Goal: Transaction & Acquisition: Purchase product/service

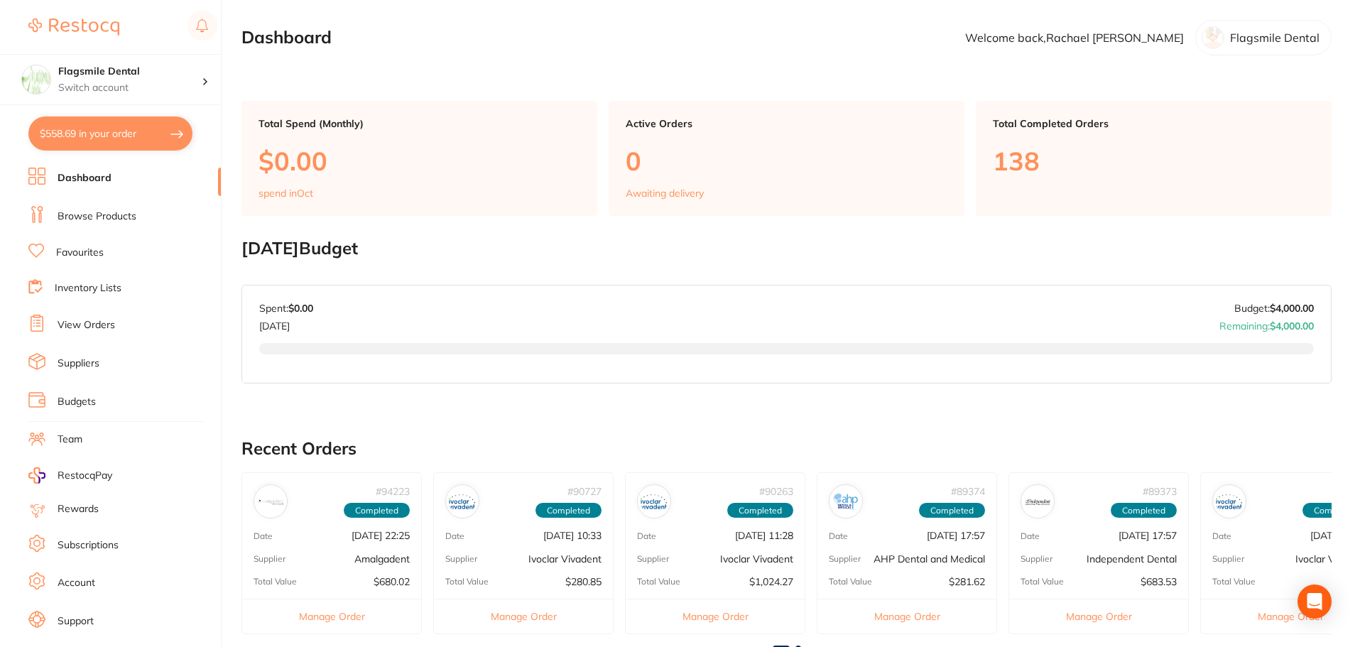
click at [107, 215] on link "Browse Products" at bounding box center [97, 216] width 79 height 14
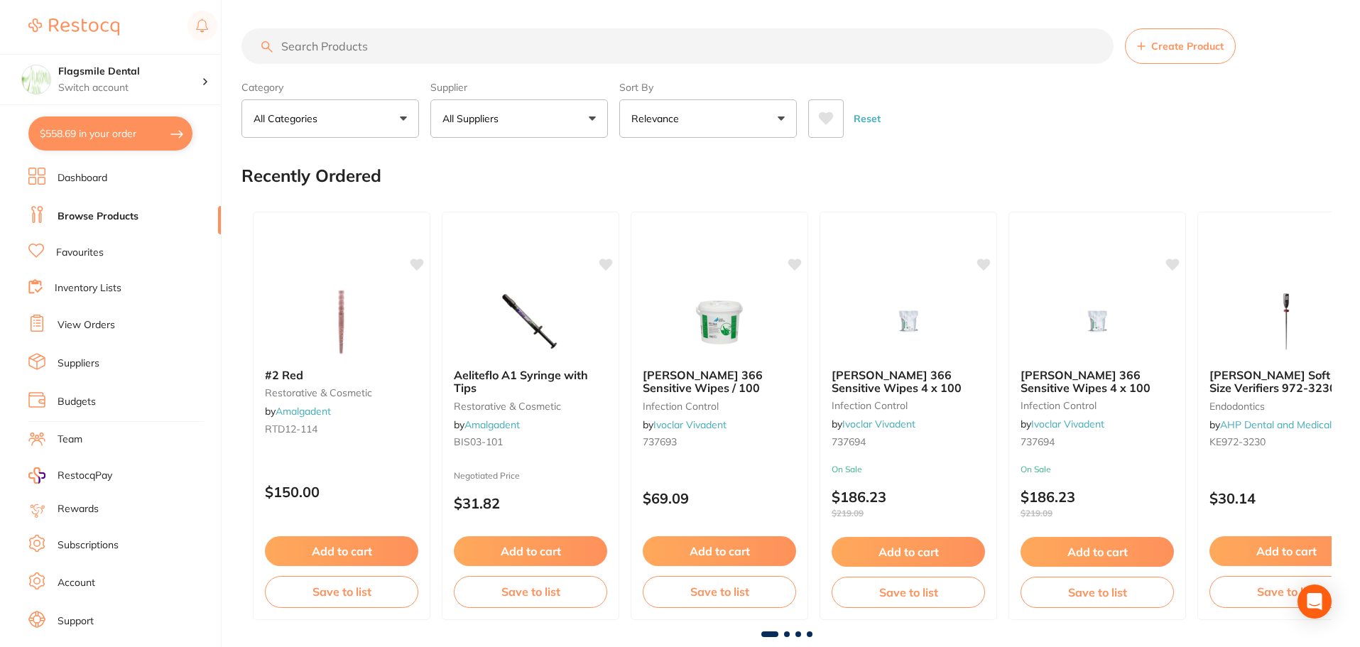
click at [339, 53] on input "search" at bounding box center [677, 46] width 872 height 36
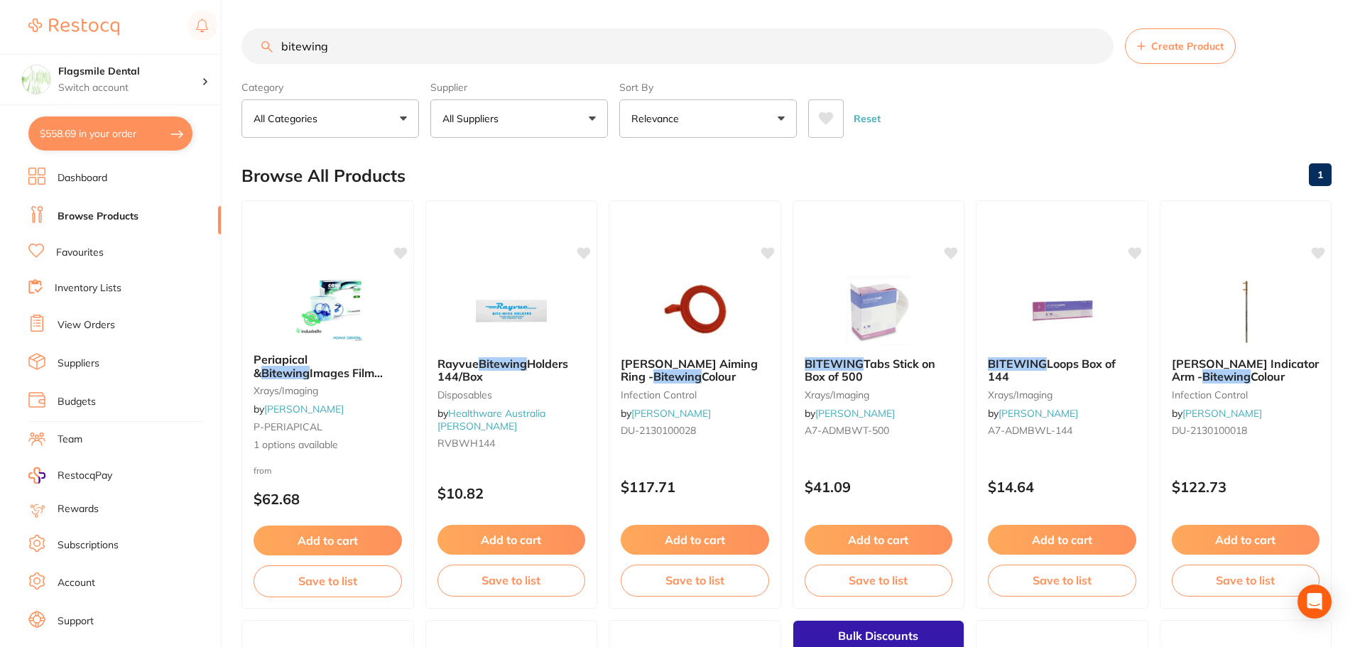
click at [301, 48] on input "bitewing" at bounding box center [677, 46] width 872 height 36
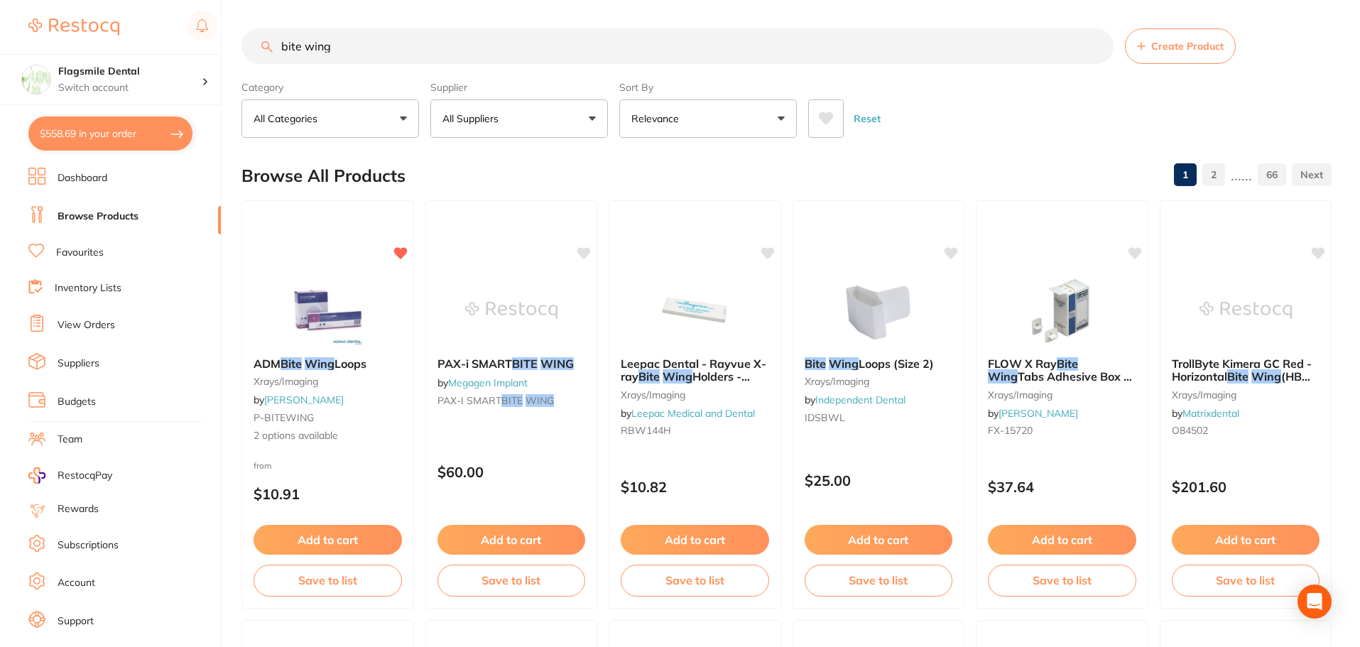
click at [423, 28] on input "bite wing" at bounding box center [677, 46] width 872 height 36
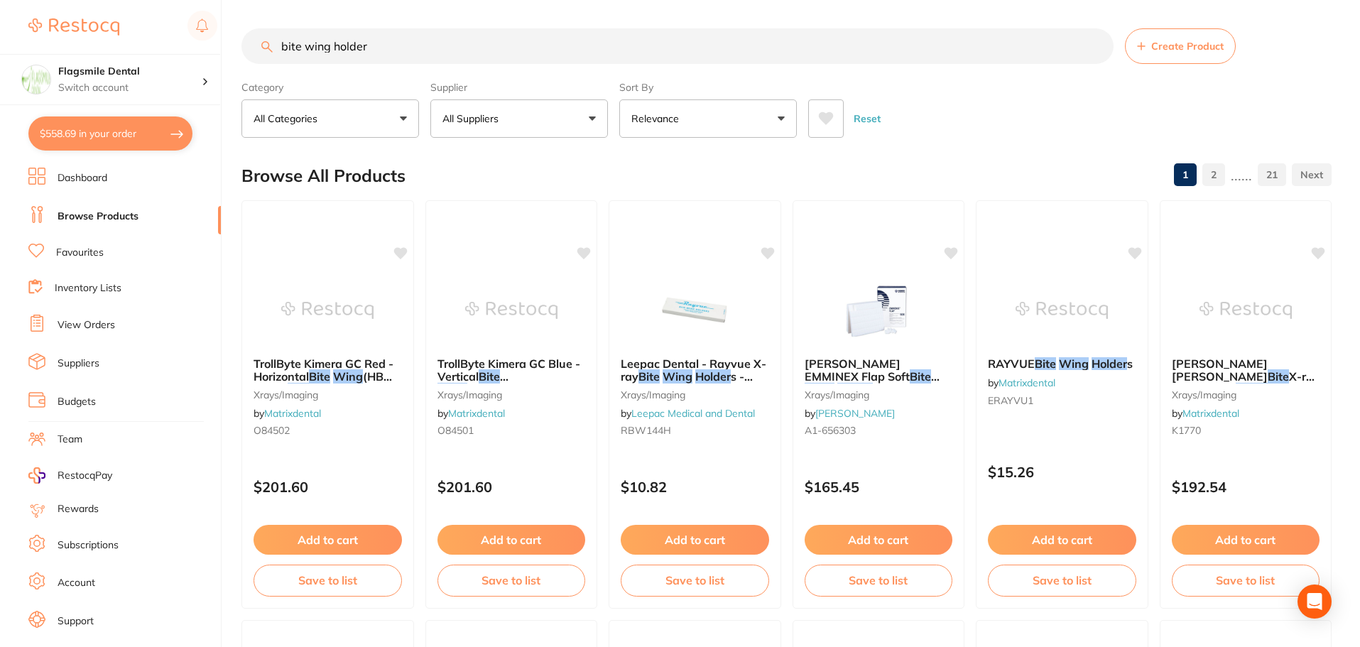
drag, startPoint x: 407, startPoint y: 43, endPoint x: 71, endPoint y: 0, distance: 338.7
click at [70, 0] on div "$558.69 Flagsmile Dental Switch account Flagsmile Dental $558.69 in your order …" at bounding box center [680, 323] width 1360 height 647
type input "ortho organiser"
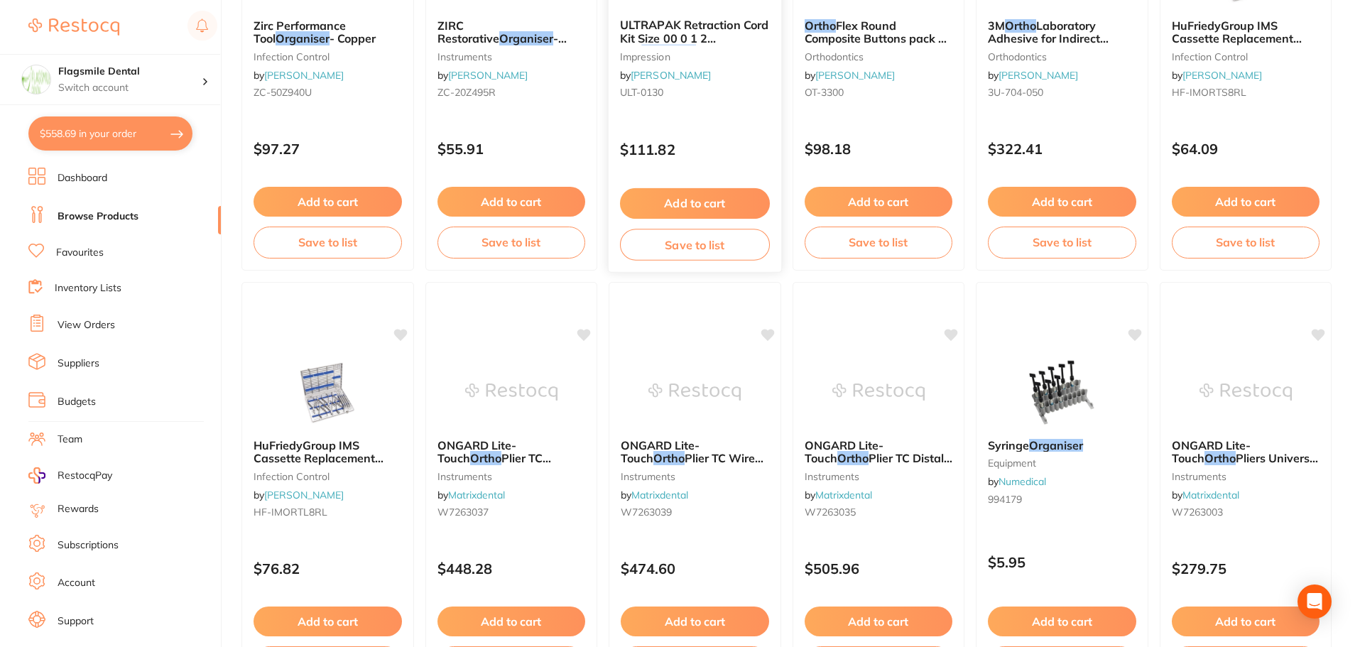
scroll to position [3393, 0]
